Goal: Task Accomplishment & Management: Manage account settings

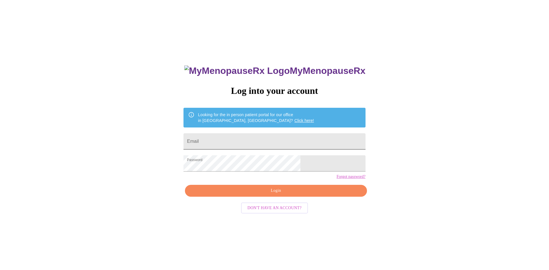
click at [262, 142] on input "Email" at bounding box center [274, 141] width 182 height 16
type input "[EMAIL_ADDRESS][DOMAIN_NAME]"
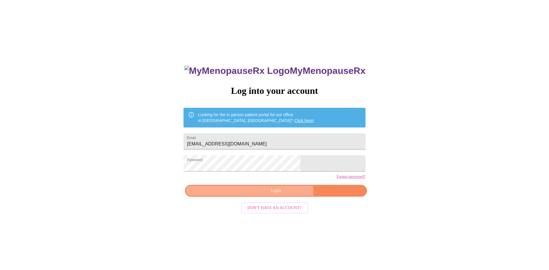
click at [282, 194] on span "Login" at bounding box center [276, 190] width 168 height 7
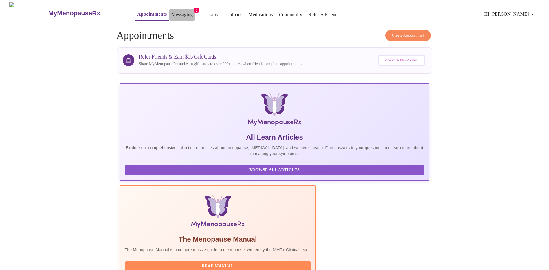
click at [172, 11] on link "Messaging" at bounding box center [182, 15] width 21 height 8
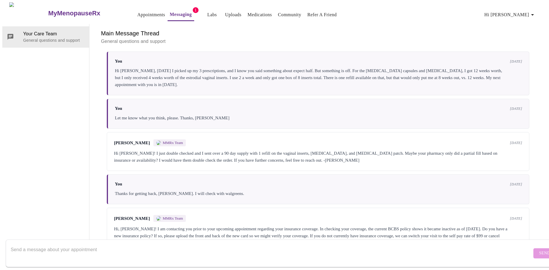
scroll to position [1171, 0]
